Goal: Ask a question

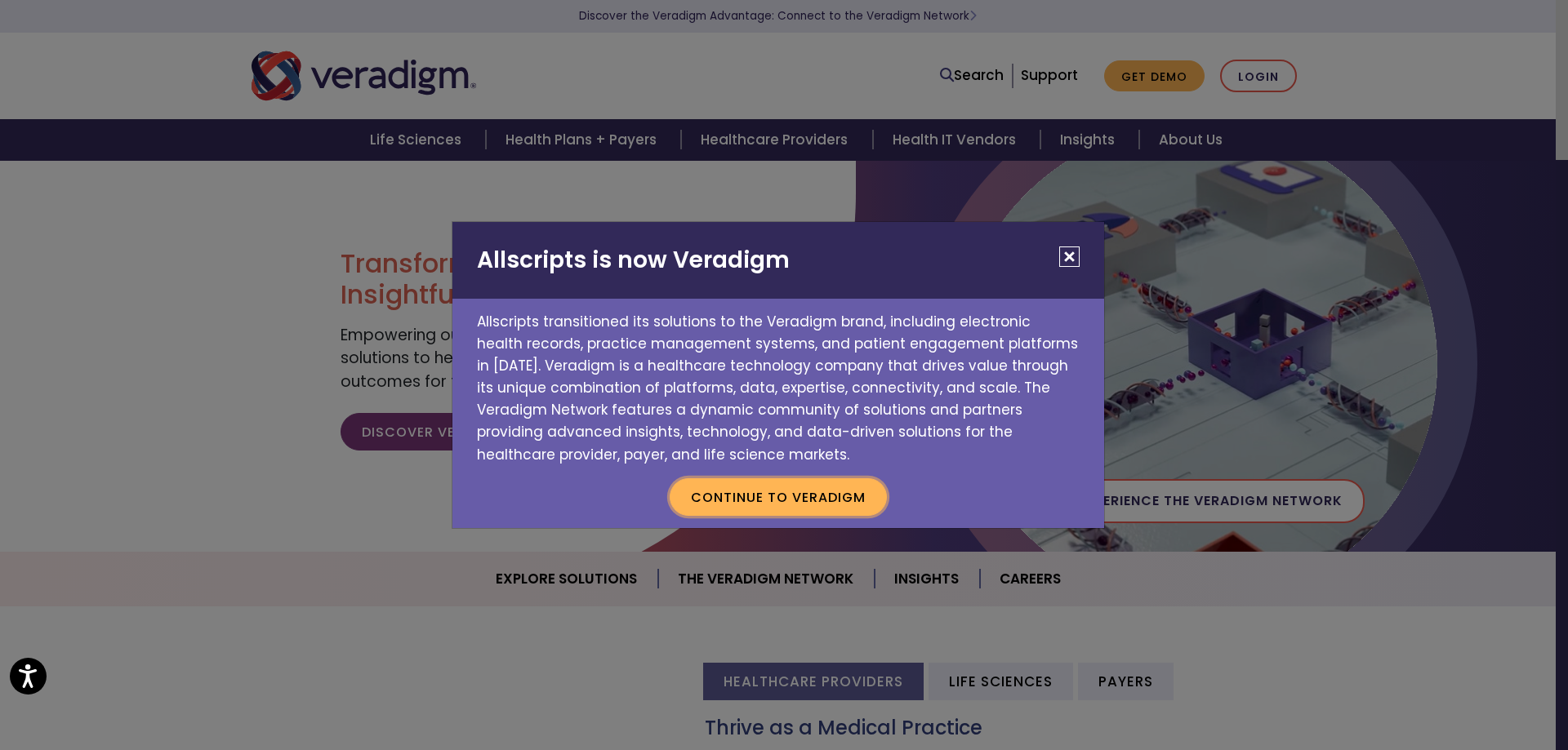
click at [837, 507] on button "Continue to Veradigm" at bounding box center [778, 497] width 217 height 38
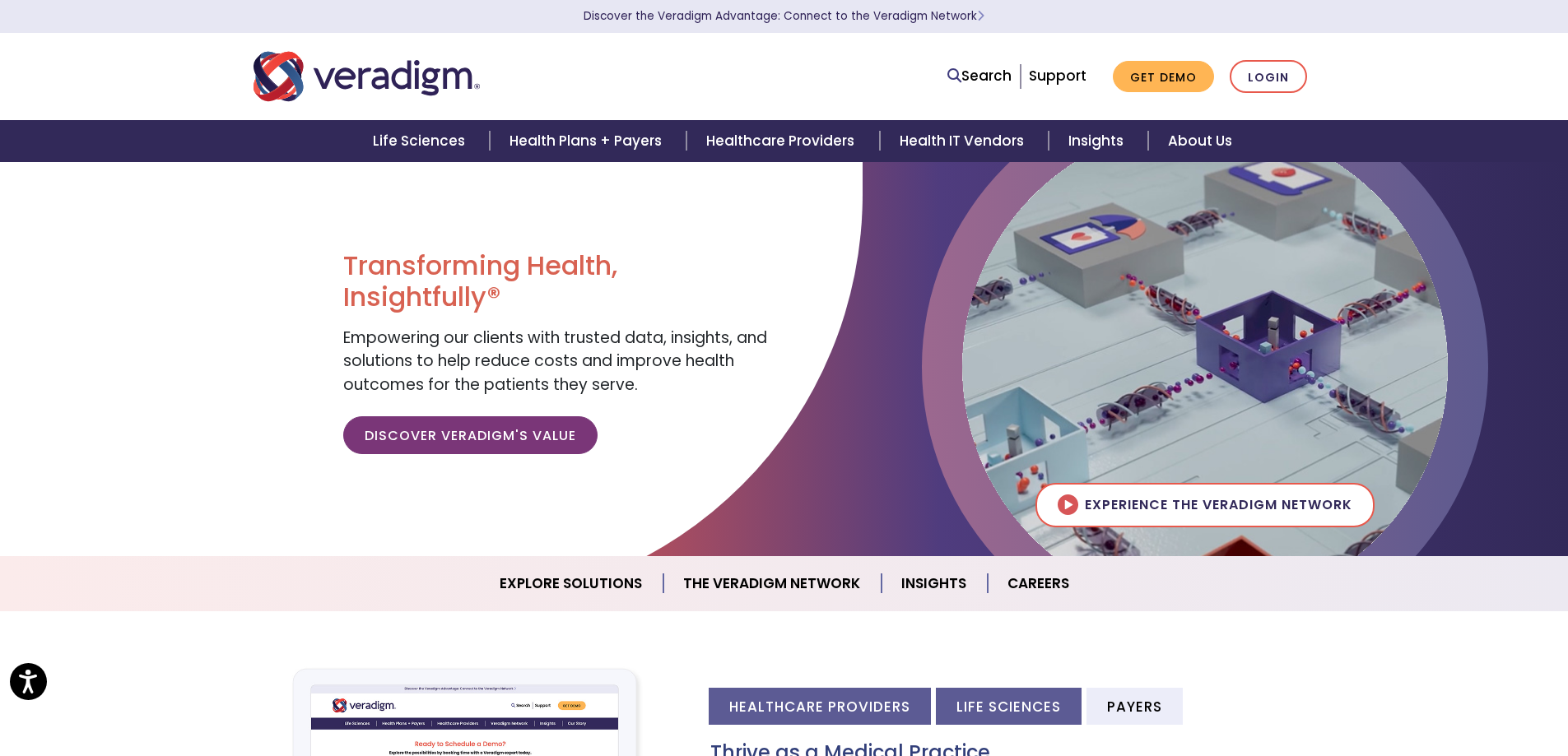
scroll to position [82, 0]
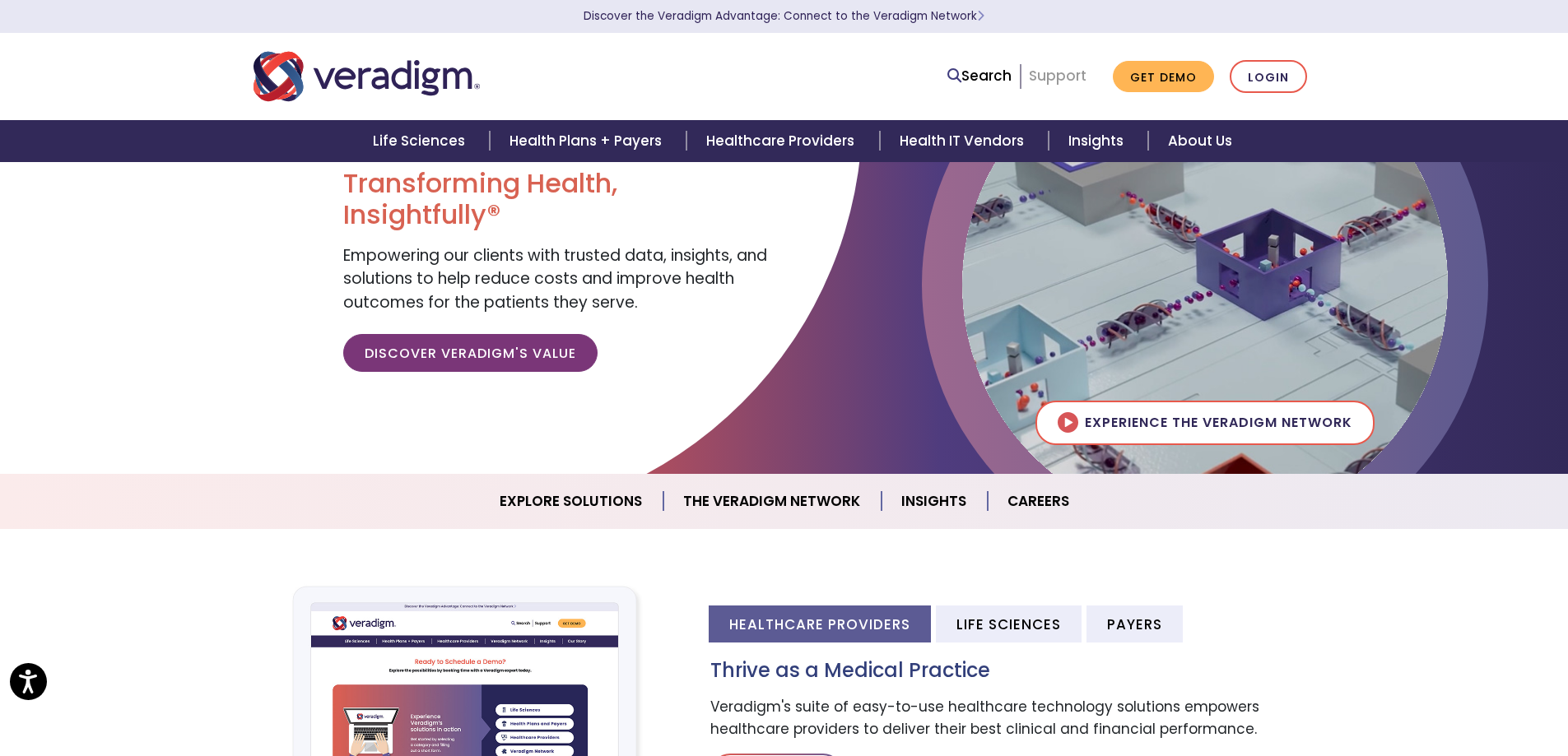
click at [1055, 78] on link "Support" at bounding box center [1057, 75] width 57 height 19
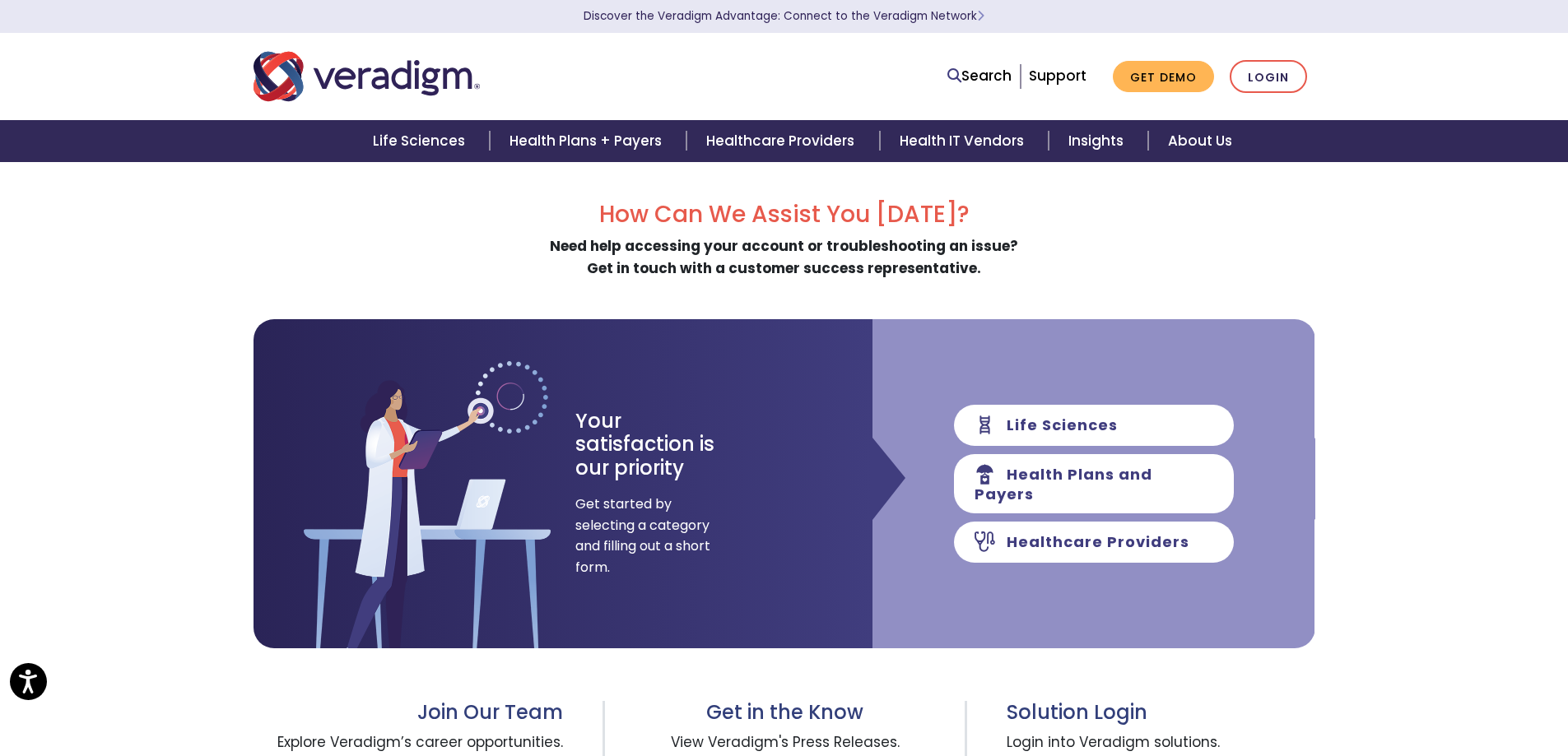
scroll to position [165, 0]
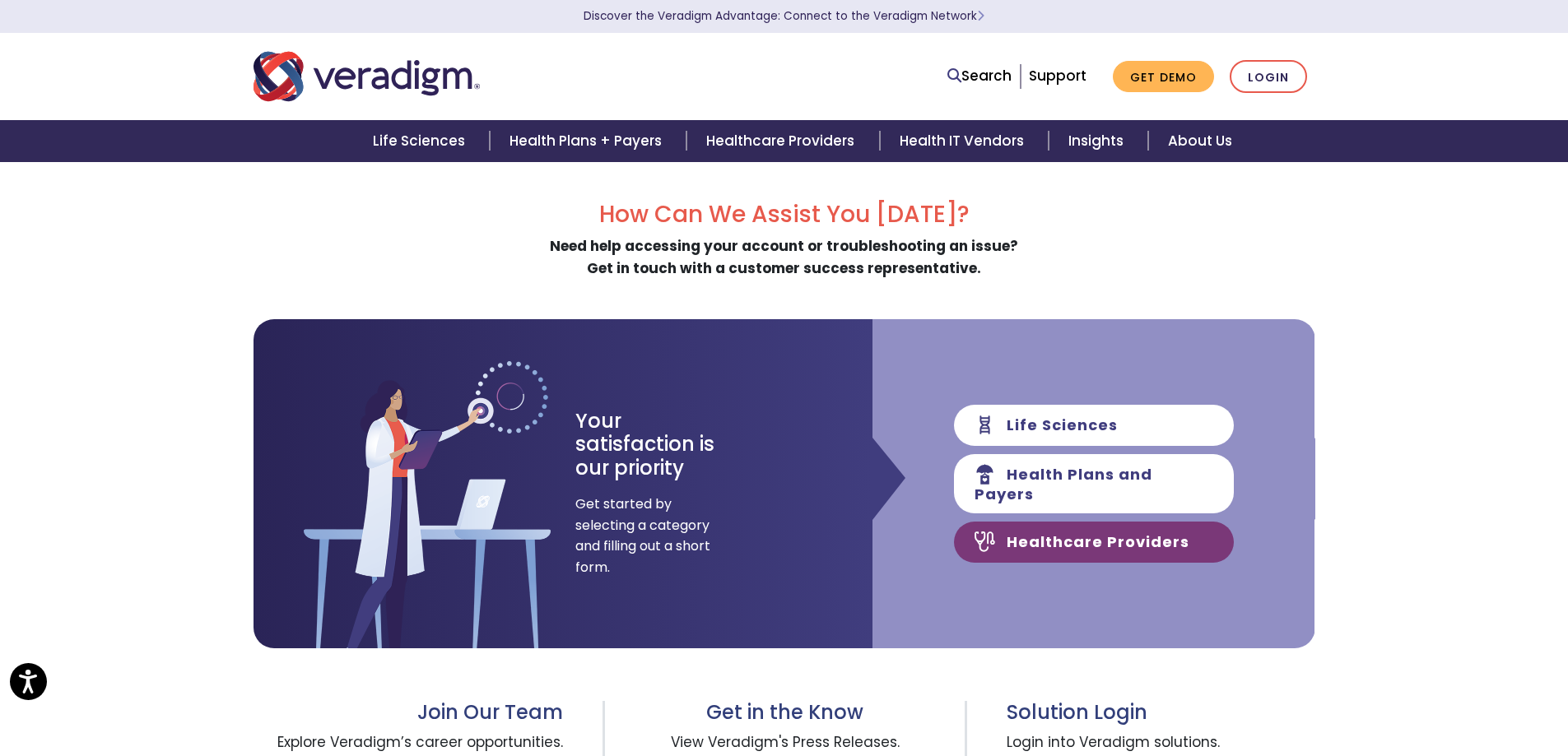
click at [1047, 541] on link "Healthcare Providers" at bounding box center [1094, 542] width 280 height 41
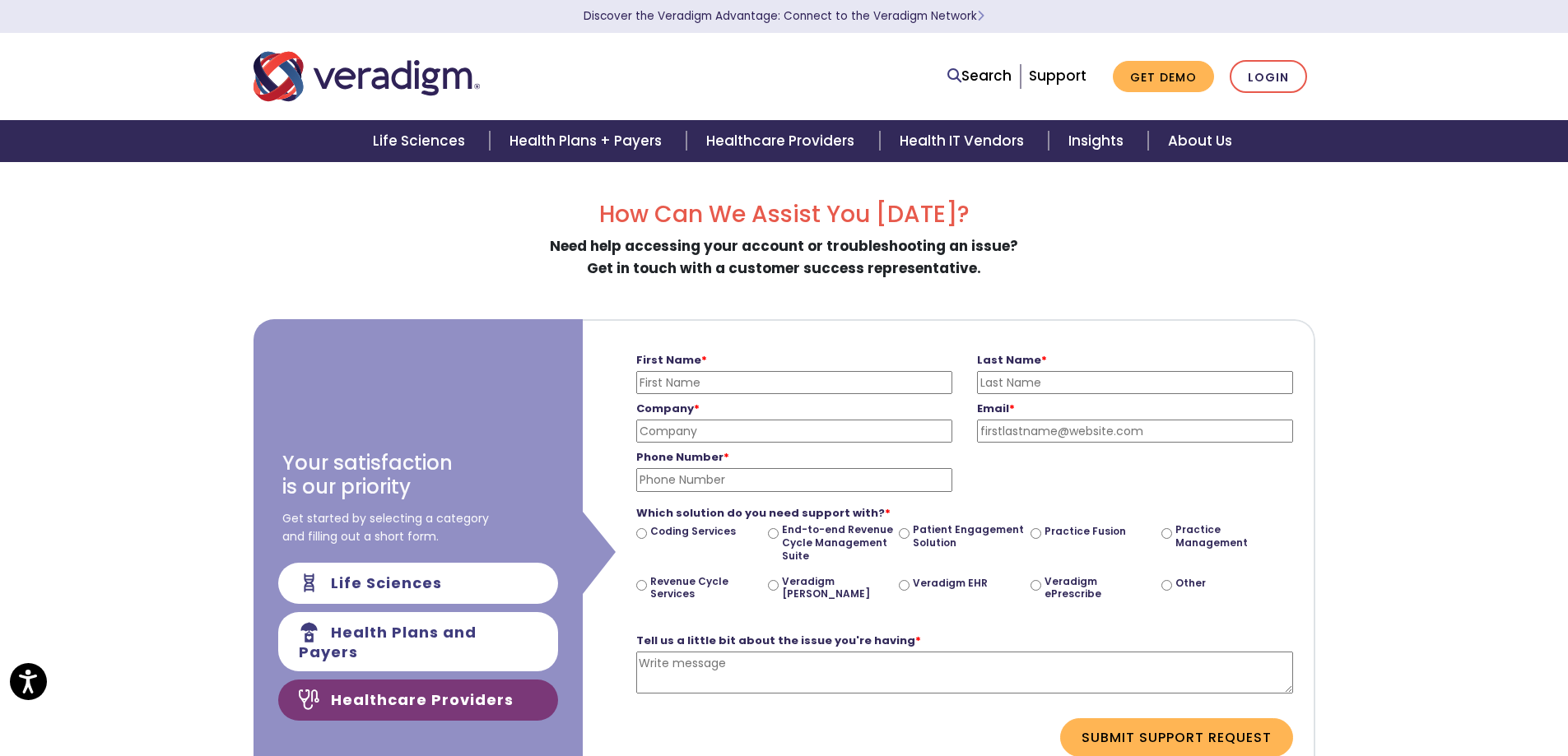
click at [760, 386] on input "First Name *" at bounding box center [794, 383] width 316 height 23
type input "Stefanie"
type input "Cramer"
type input "Colorado Mountain Medical, LLC"
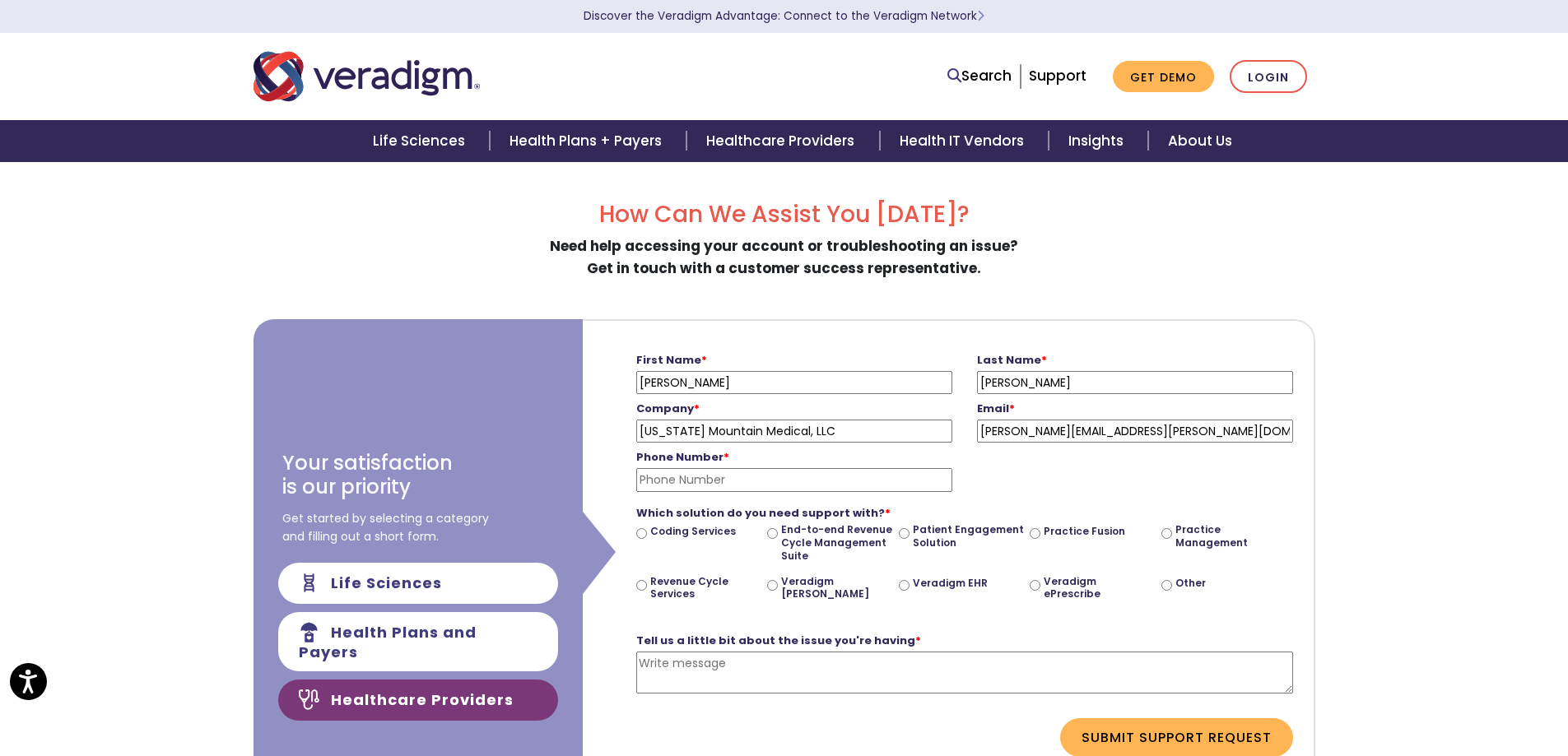
type input "stefanie.cramer@cmmhealth.com"
type input "9704042025"
click at [1165, 584] on input "Other" at bounding box center [1167, 585] width 11 height 11
radio input "true"
click at [668, 670] on textarea "Tell us a little bit about the issue you're having *" at bounding box center [964, 673] width 656 height 42
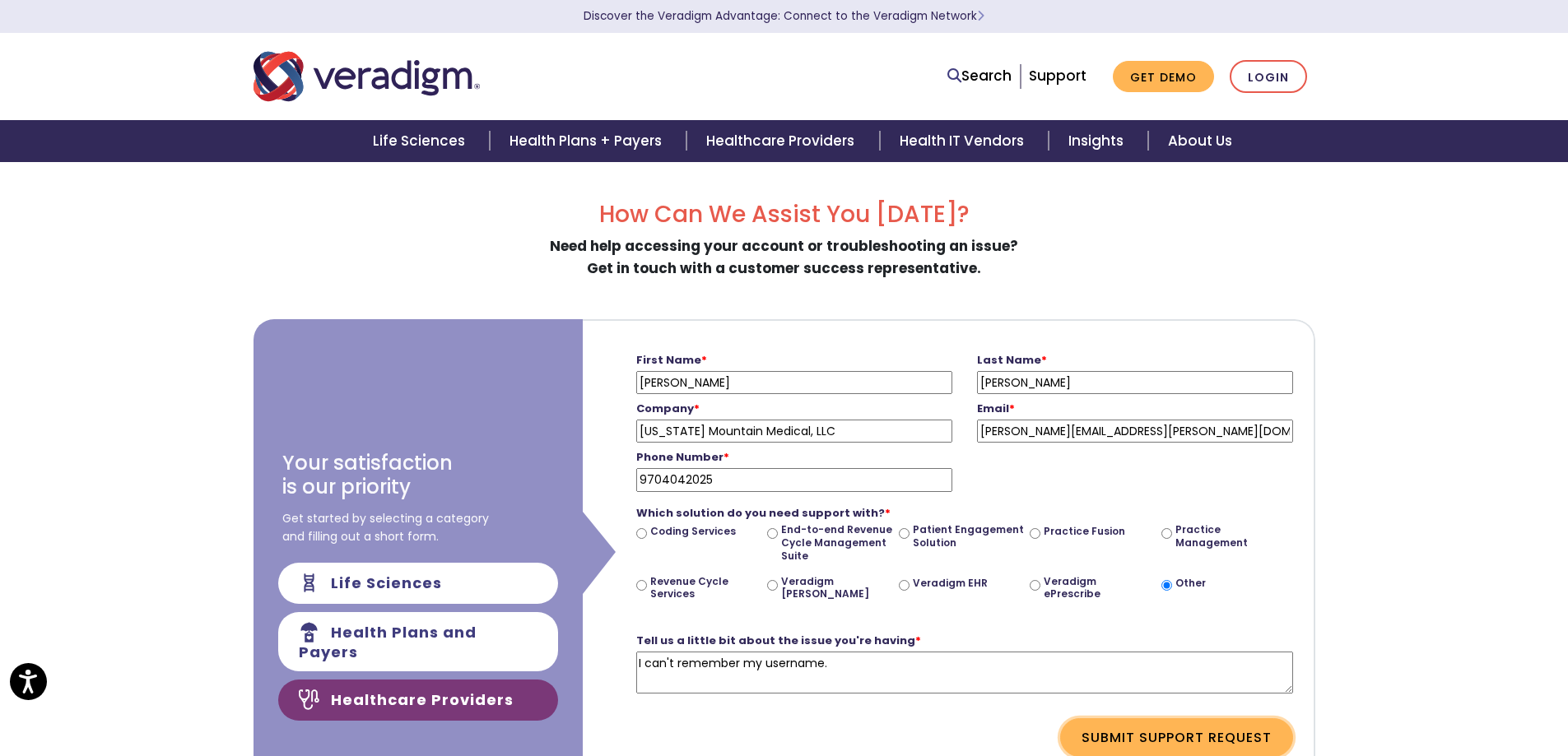
type textarea "I can't remember my username."
click at [1163, 731] on button "Submit Support Request" at bounding box center [1176, 737] width 233 height 38
